Goal: Check status: Check status

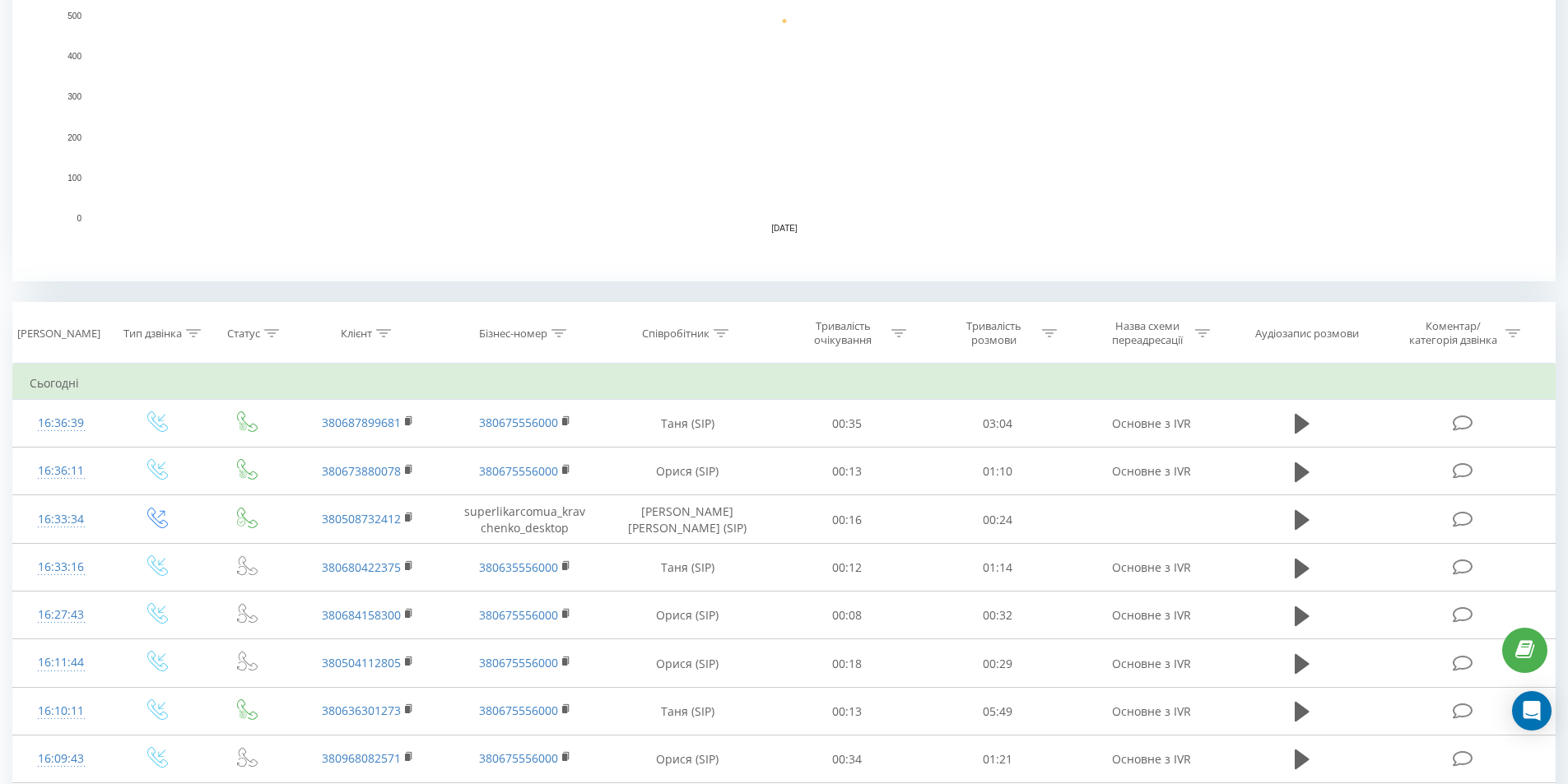
scroll to position [823, 0]
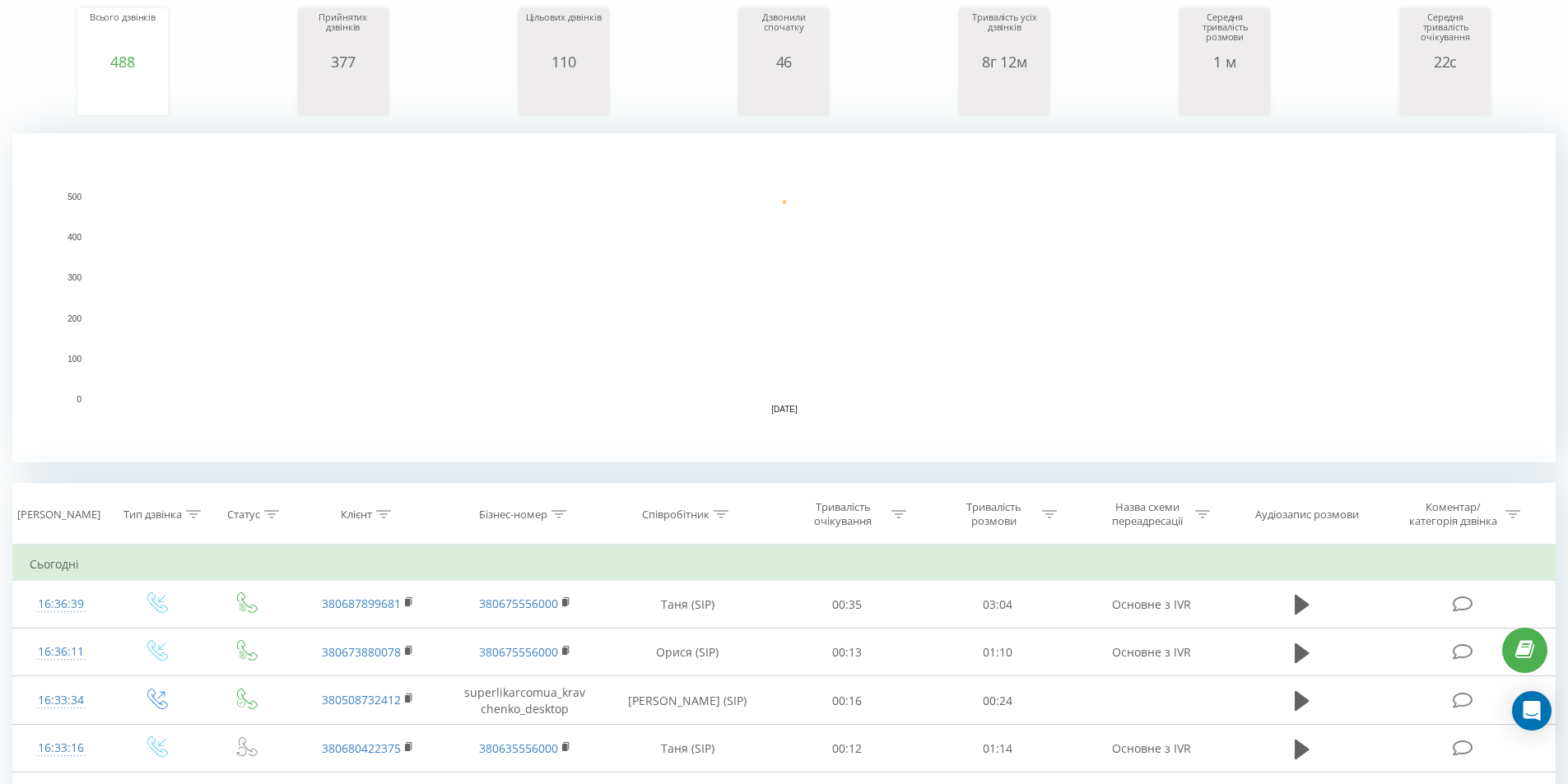
scroll to position [659, 0]
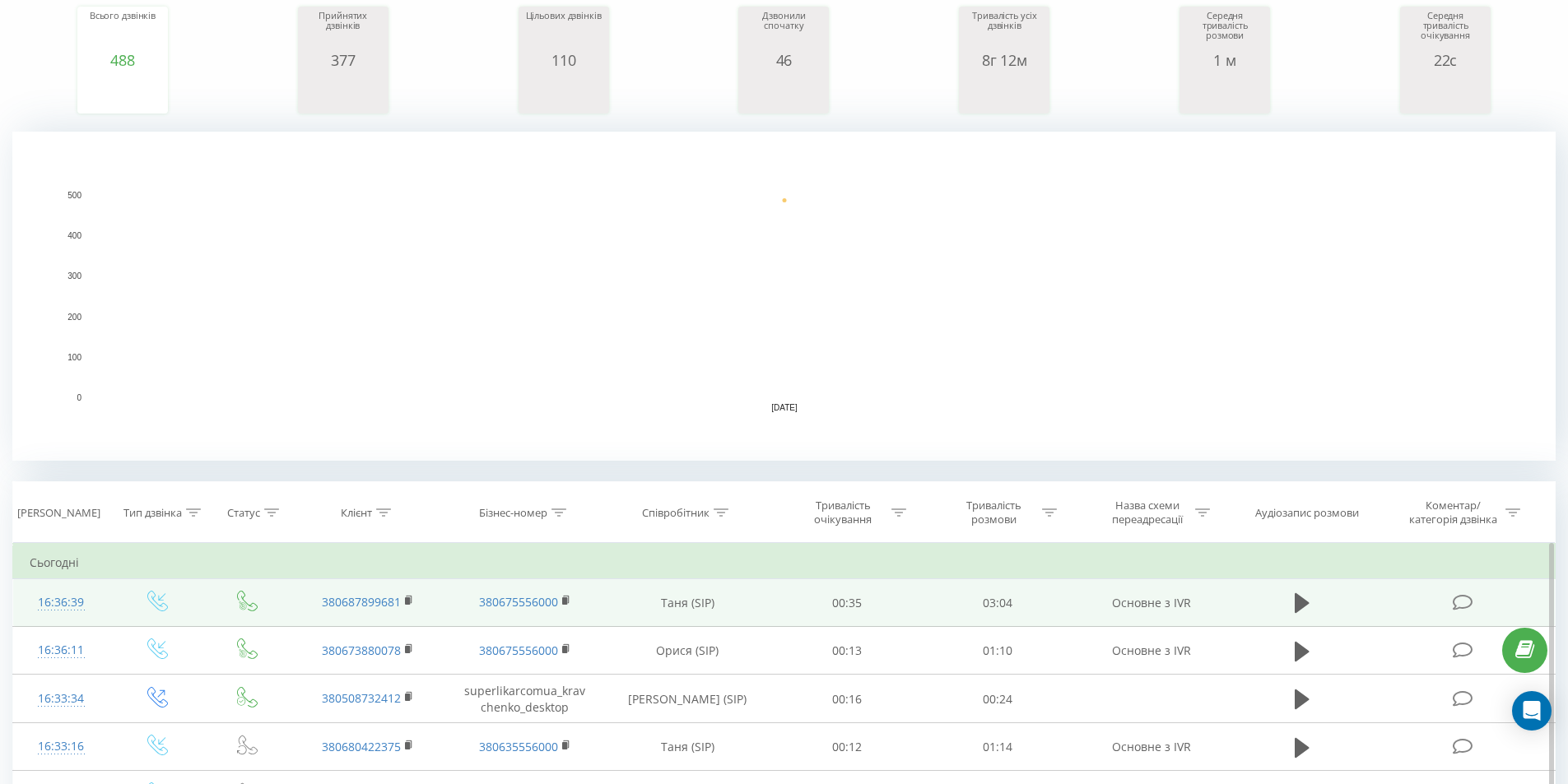
click at [1461, 600] on icon at bounding box center [1463, 603] width 21 height 17
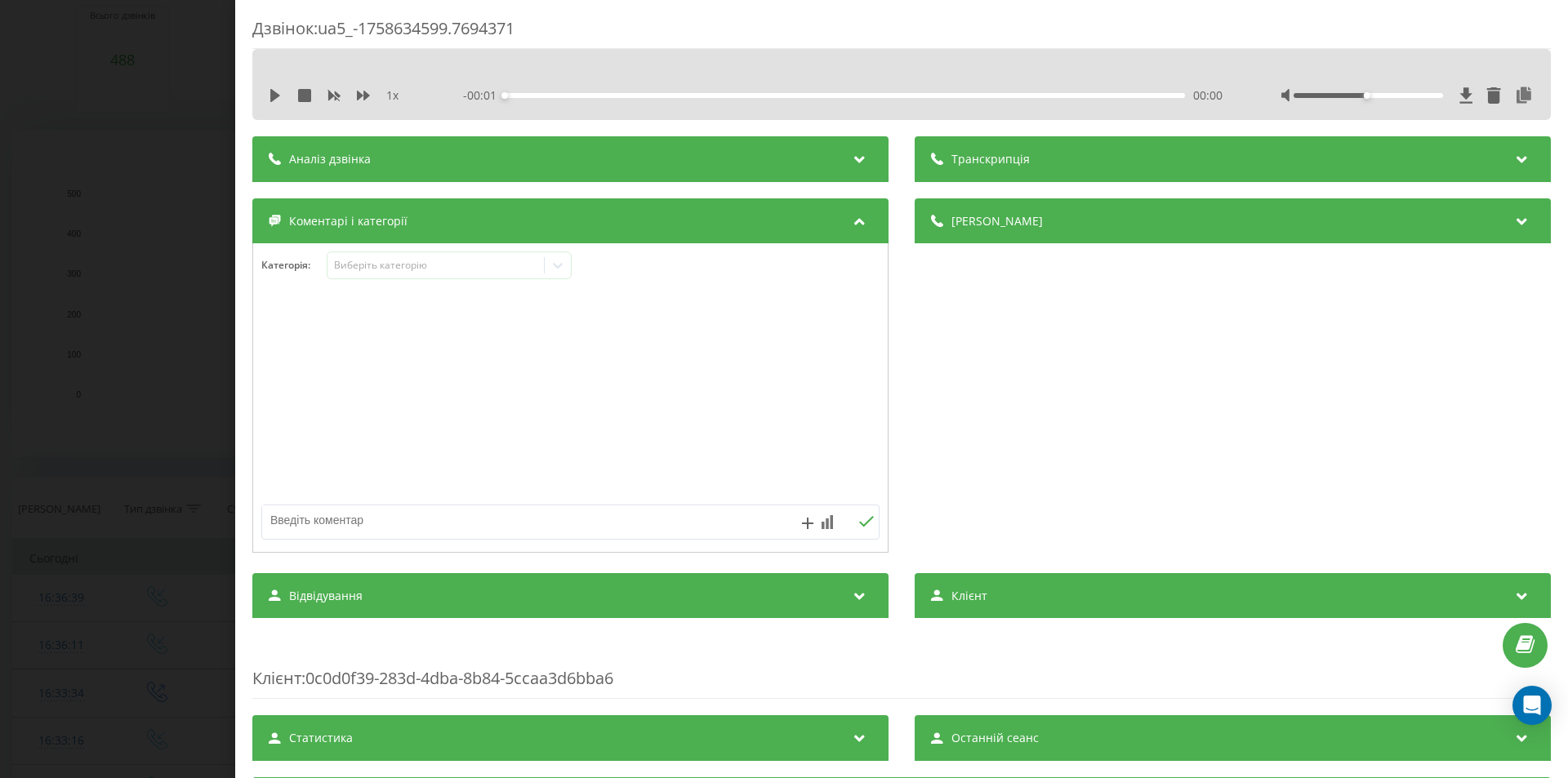
click at [272, 92] on div "1 х - 00:01 00:00 00:00" at bounding box center [901, 96] width 1274 height 25
click at [276, 102] on icon at bounding box center [275, 95] width 10 height 13
click at [274, 102] on icon at bounding box center [275, 95] width 13 height 13
click at [1459, 104] on icon at bounding box center [1466, 96] width 14 height 16
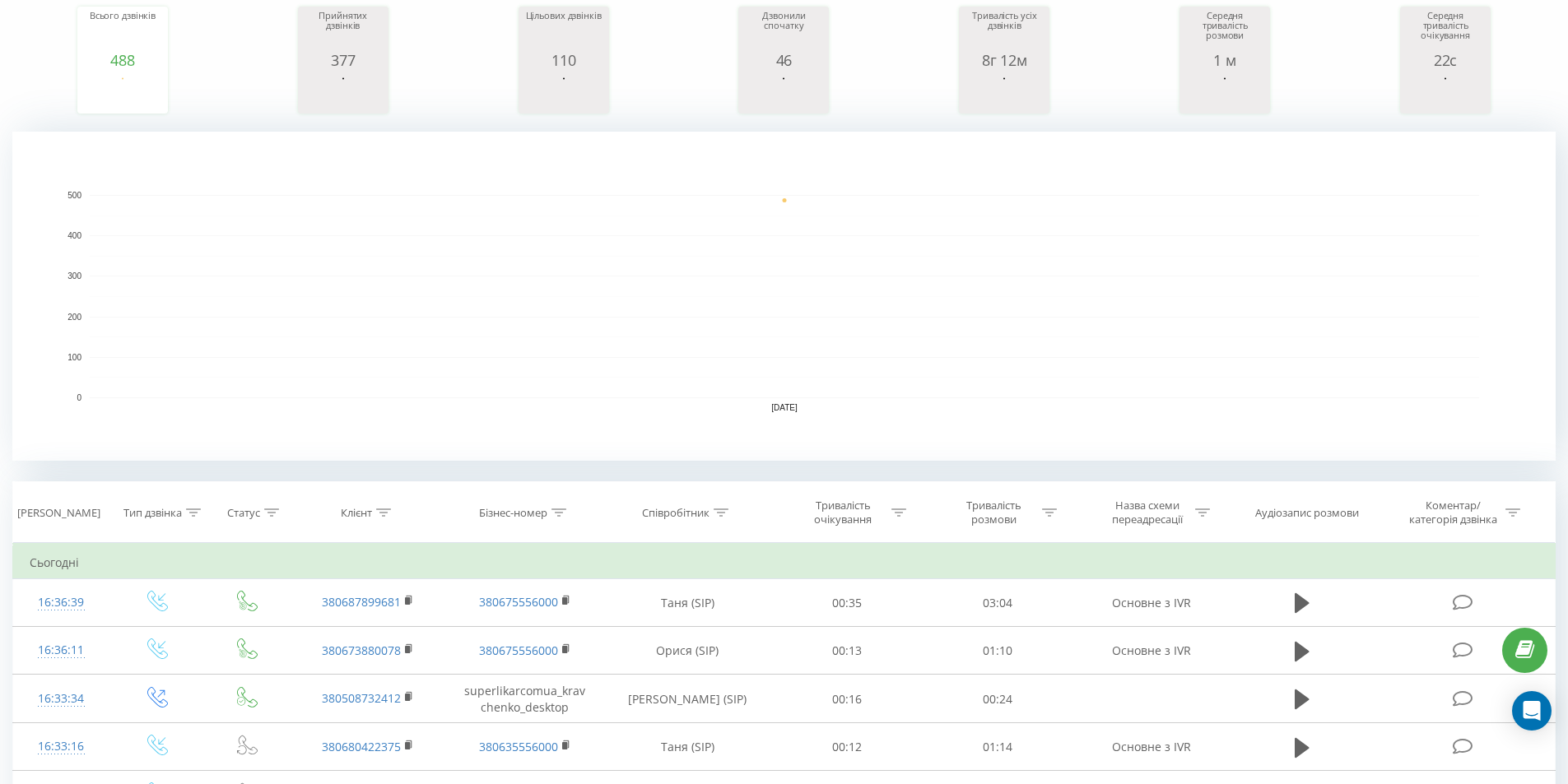
click at [92, 435] on rect "Діаграма." at bounding box center [784, 296] width 1543 height 329
